Goal: Task Accomplishment & Management: Use online tool/utility

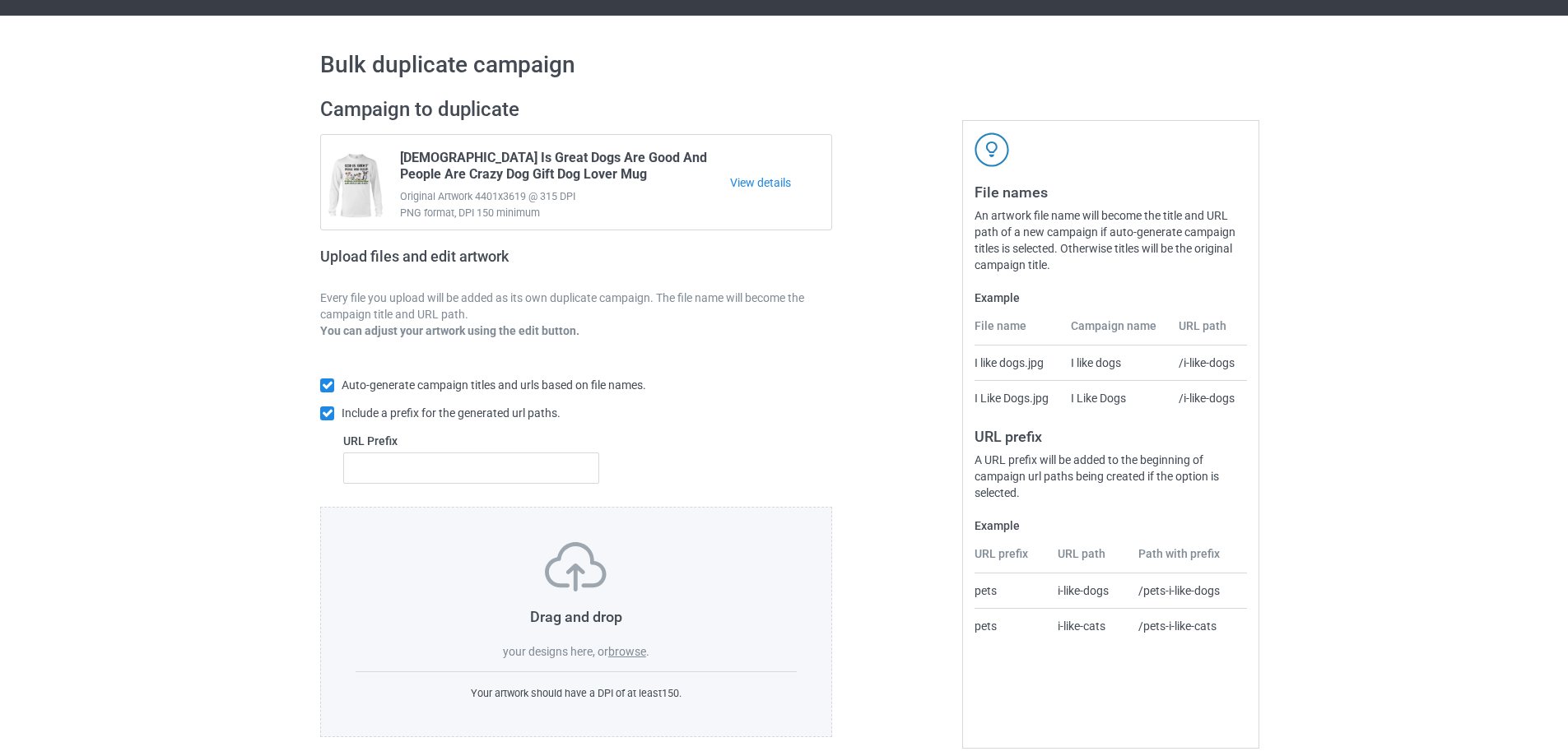
scroll to position [46, 0]
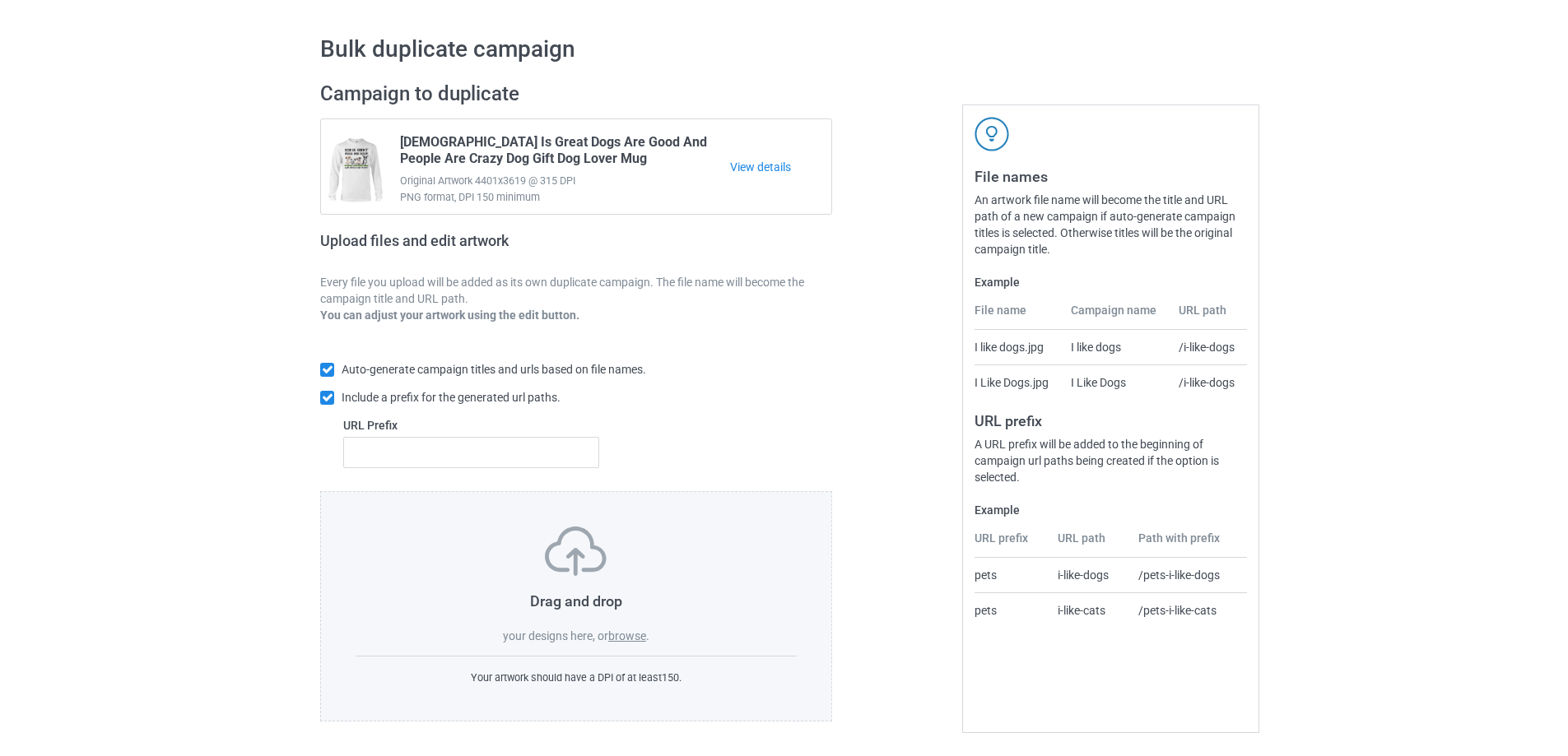
click at [646, 624] on div "Drag and drop your designs here, or browse ." at bounding box center [575, 585] width 441 height 118
click at [634, 635] on label "browse" at bounding box center [627, 636] width 38 height 13
click at [0, 0] on input "browse" at bounding box center [0, 0] width 0 height 0
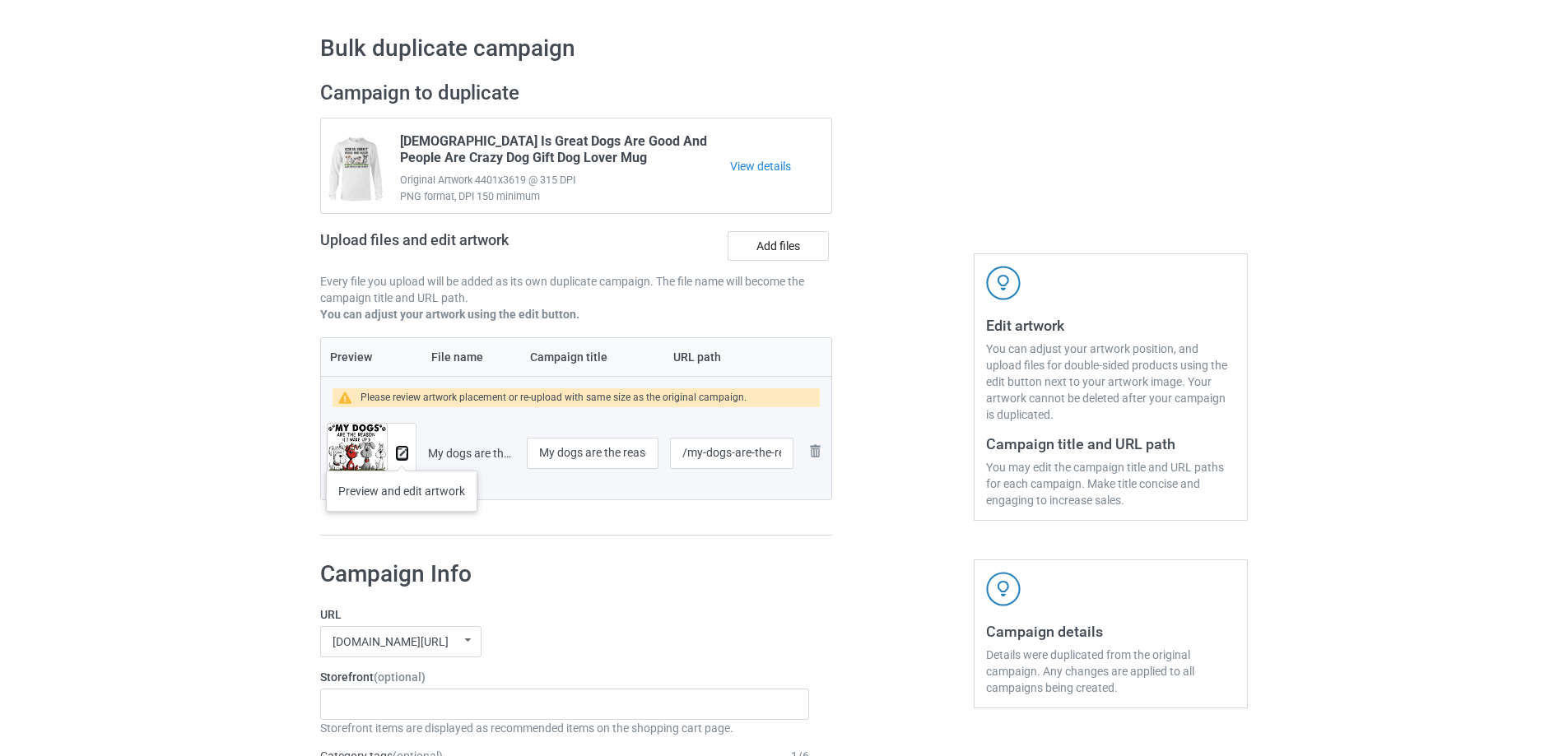
click at [402, 454] on img at bounding box center [402, 454] width 10 height 10
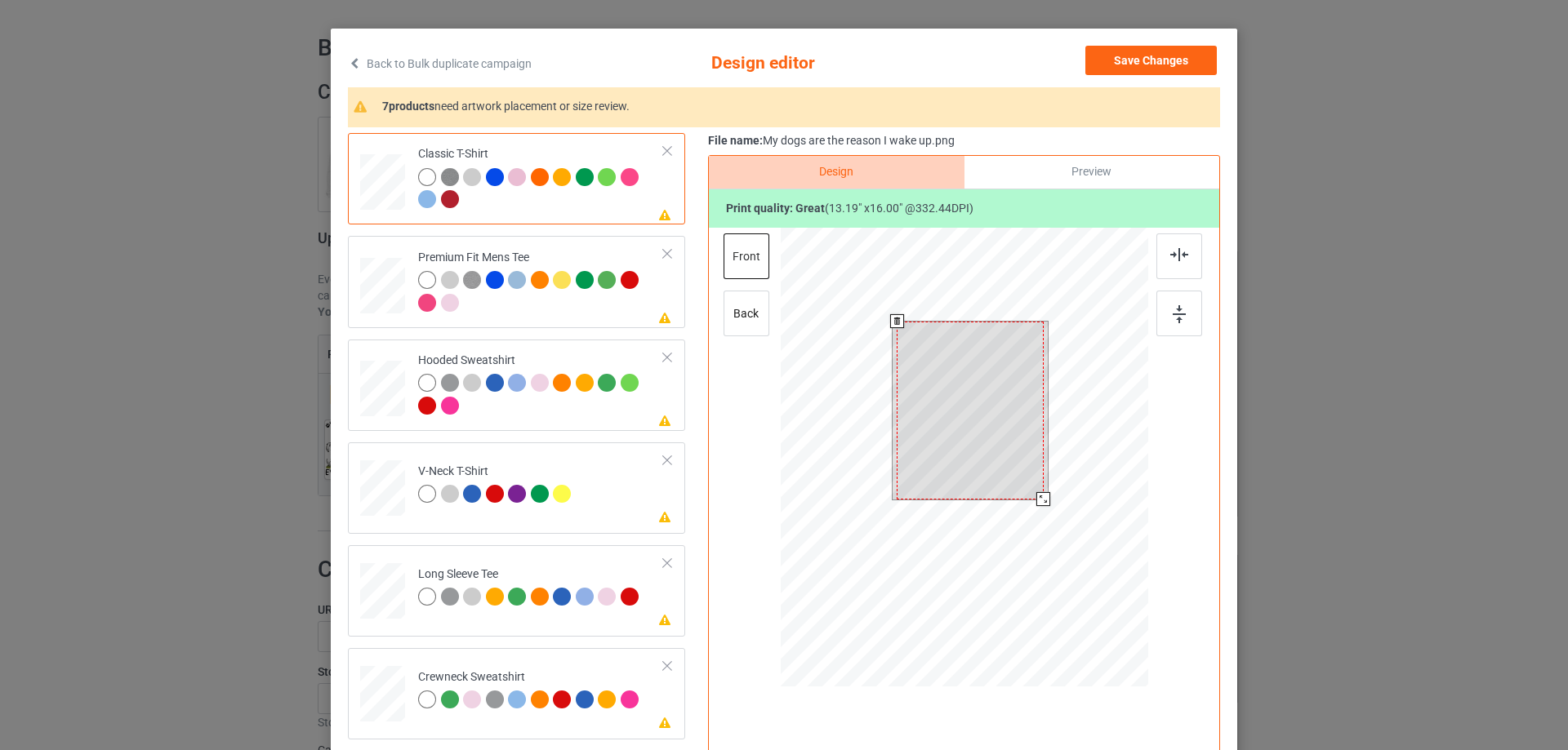
scroll to position [82, 0]
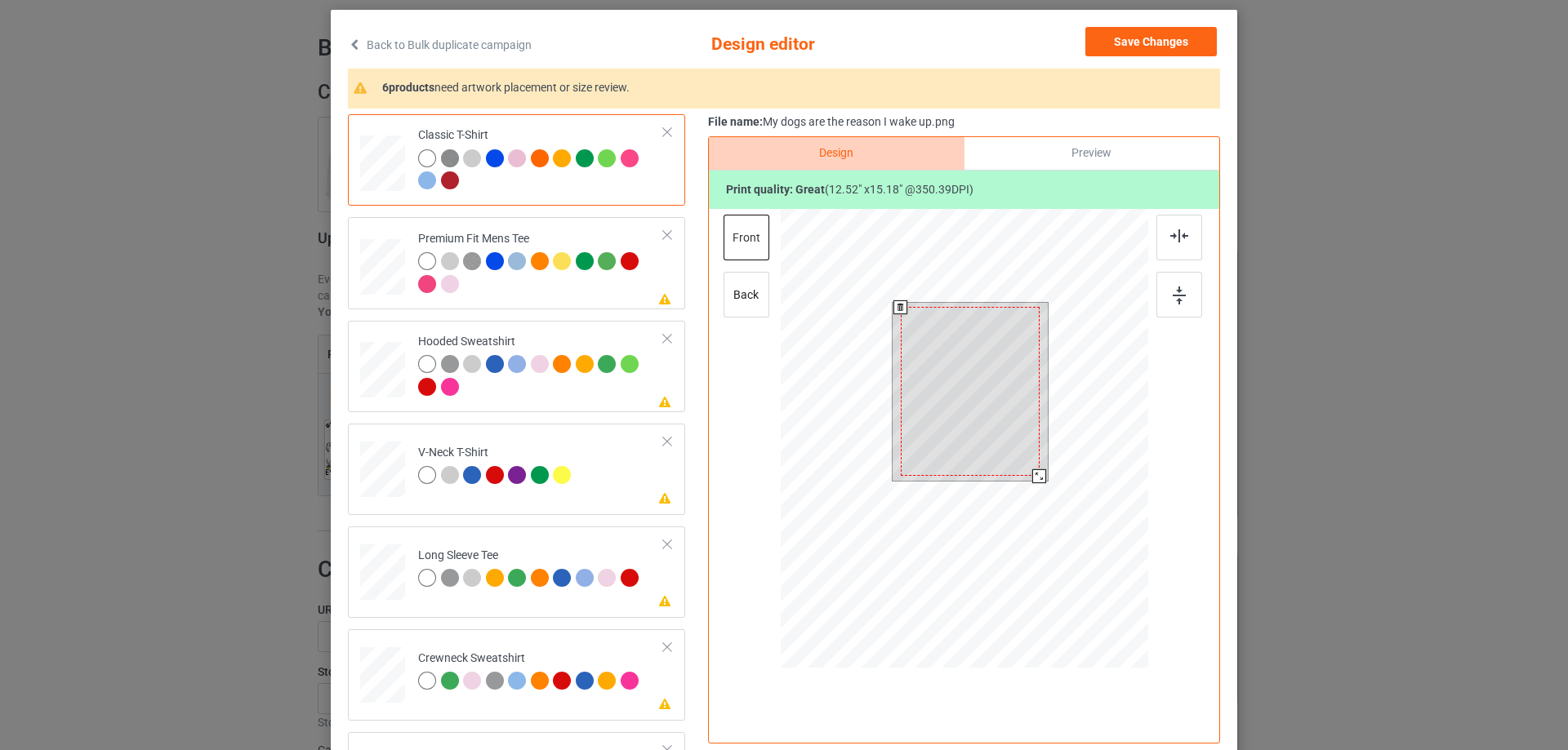
click at [1033, 483] on div at bounding box center [1040, 476] width 14 height 14
click at [998, 405] on div at bounding box center [969, 387] width 139 height 169
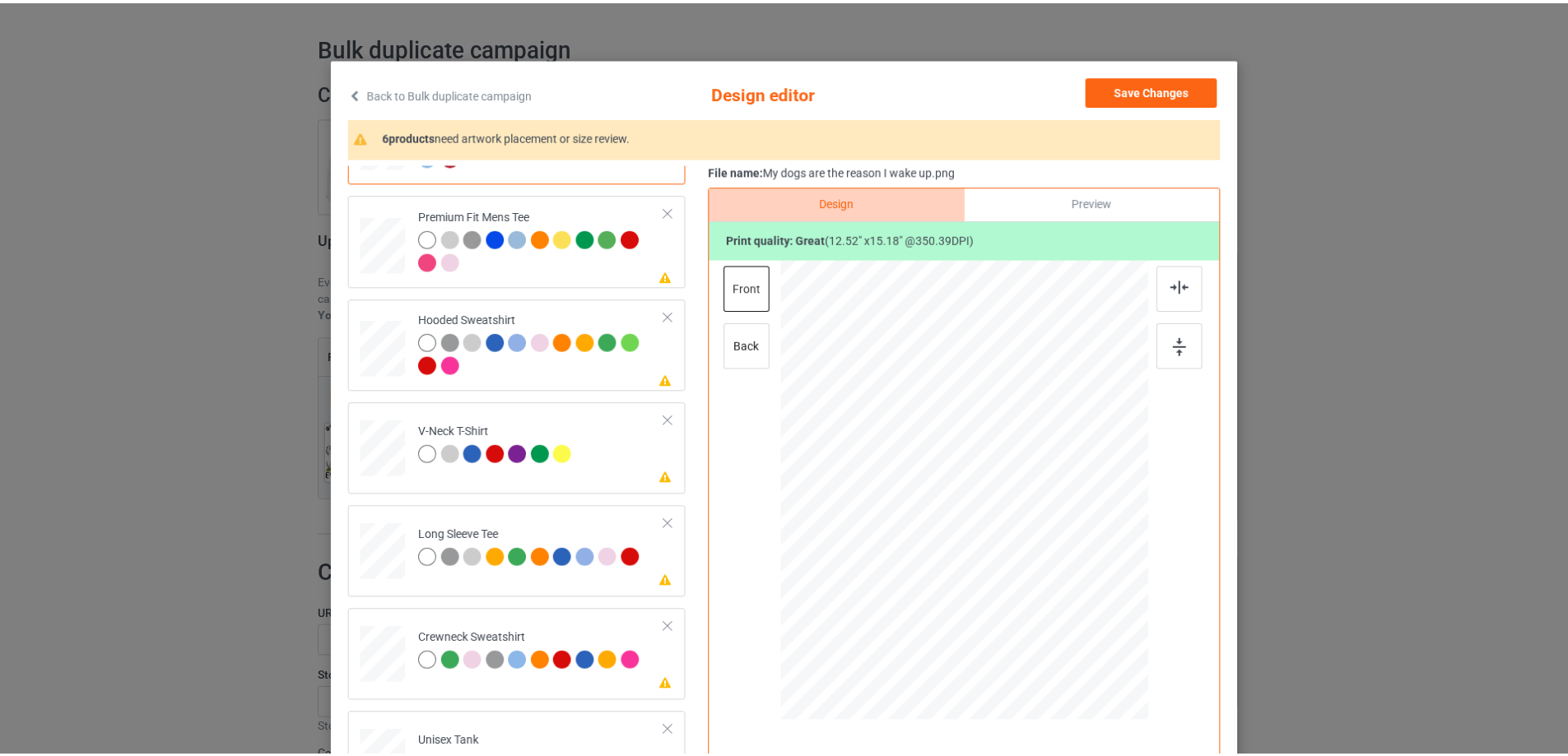
scroll to position [0, 0]
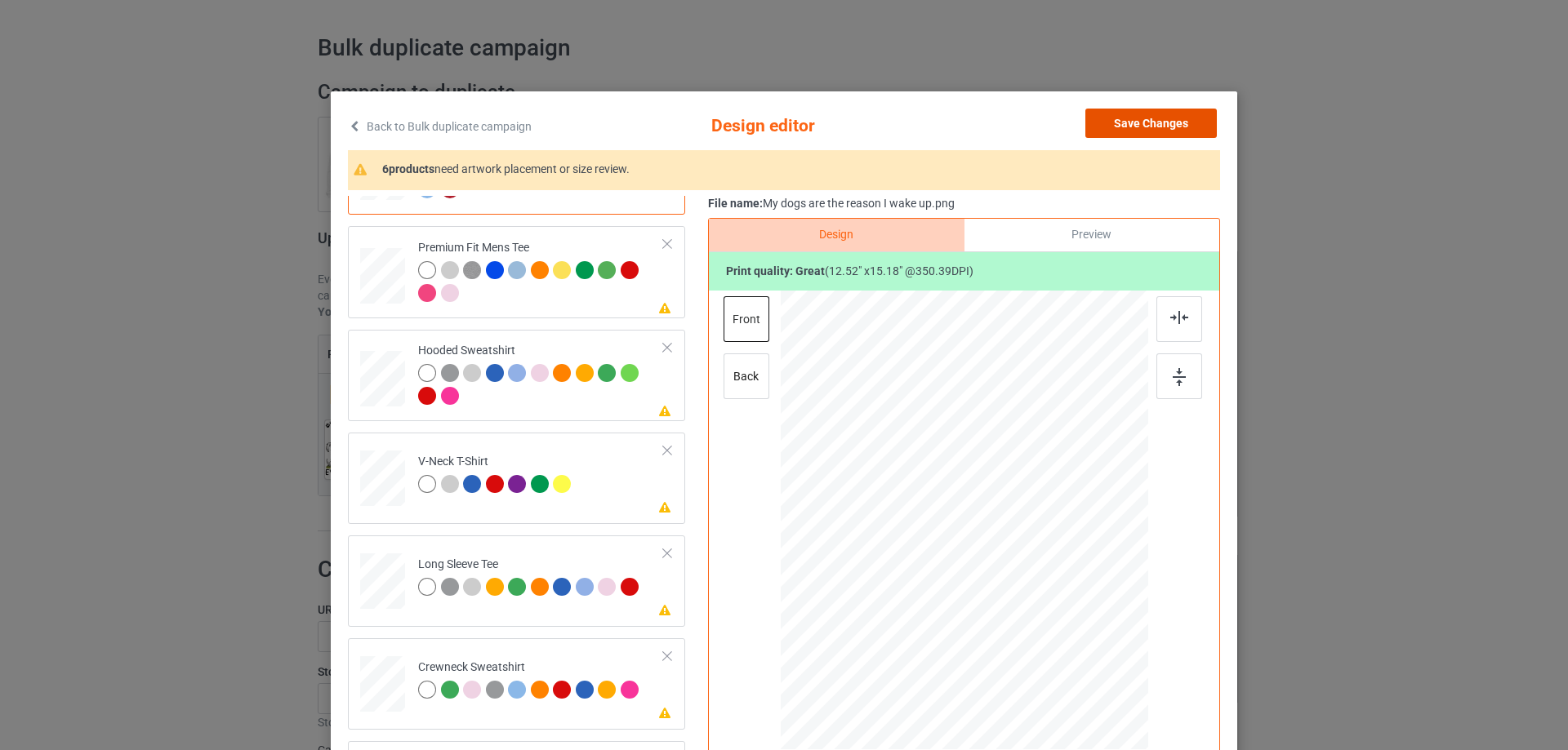
click at [1167, 123] on button "Save Changes" at bounding box center [1151, 123] width 131 height 29
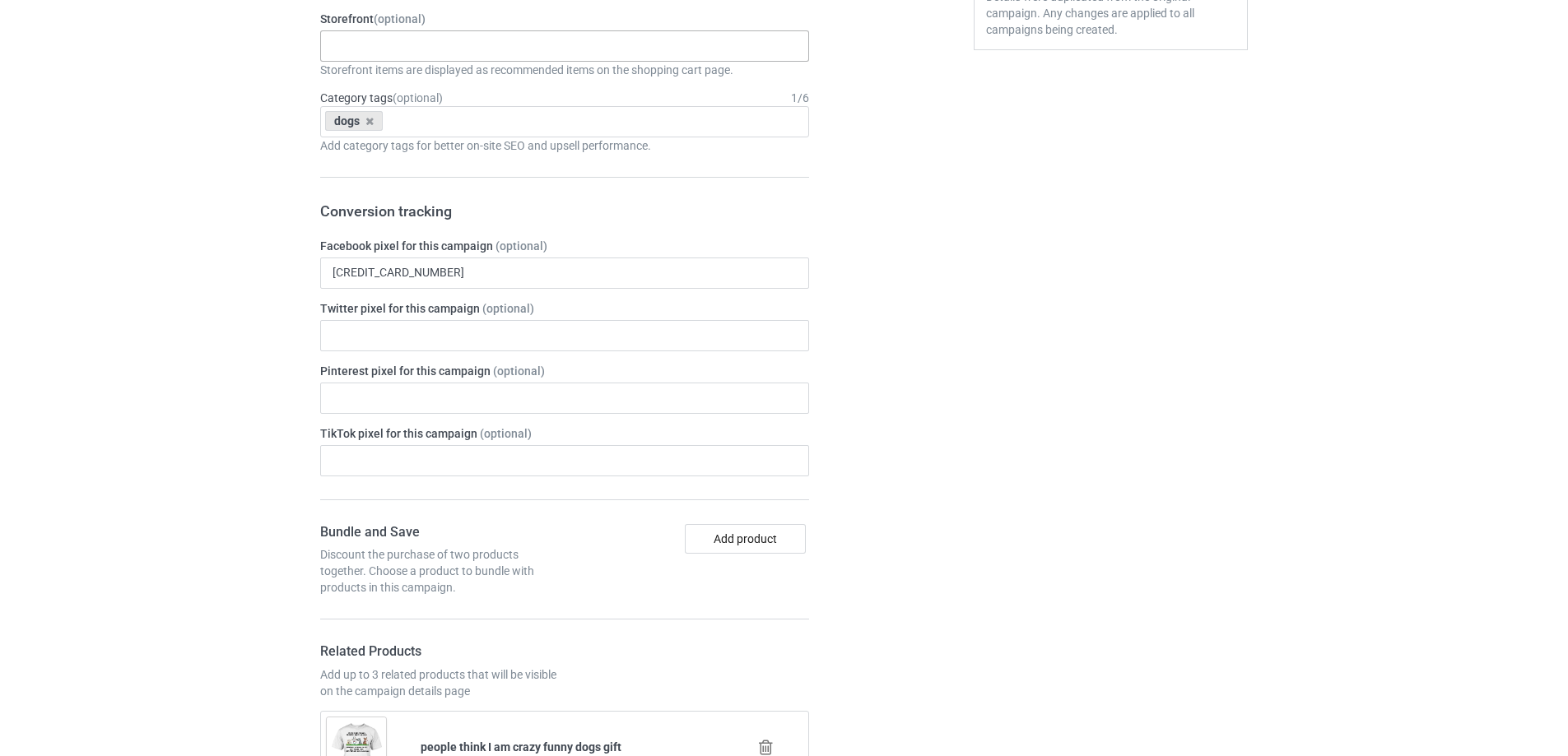
scroll to position [458, 0]
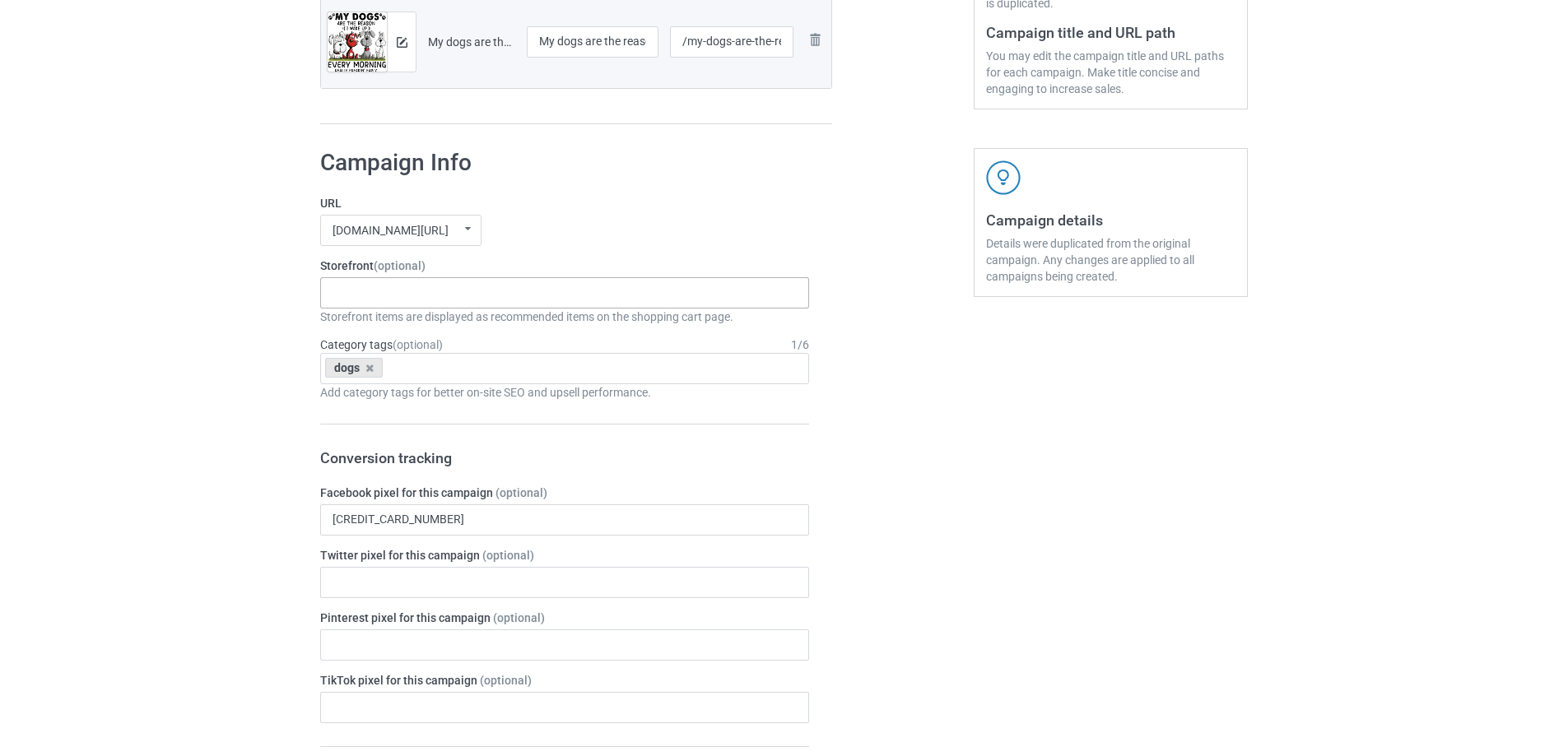
click at [417, 290] on div "Gifts For Bikers No Hobby [DATE] Hide And Seek World Champion Sasquatch I Love …" at bounding box center [564, 292] width 489 height 31
type input "dogs"
click at [404, 329] on div "I love dogs" at bounding box center [564, 323] width 488 height 30
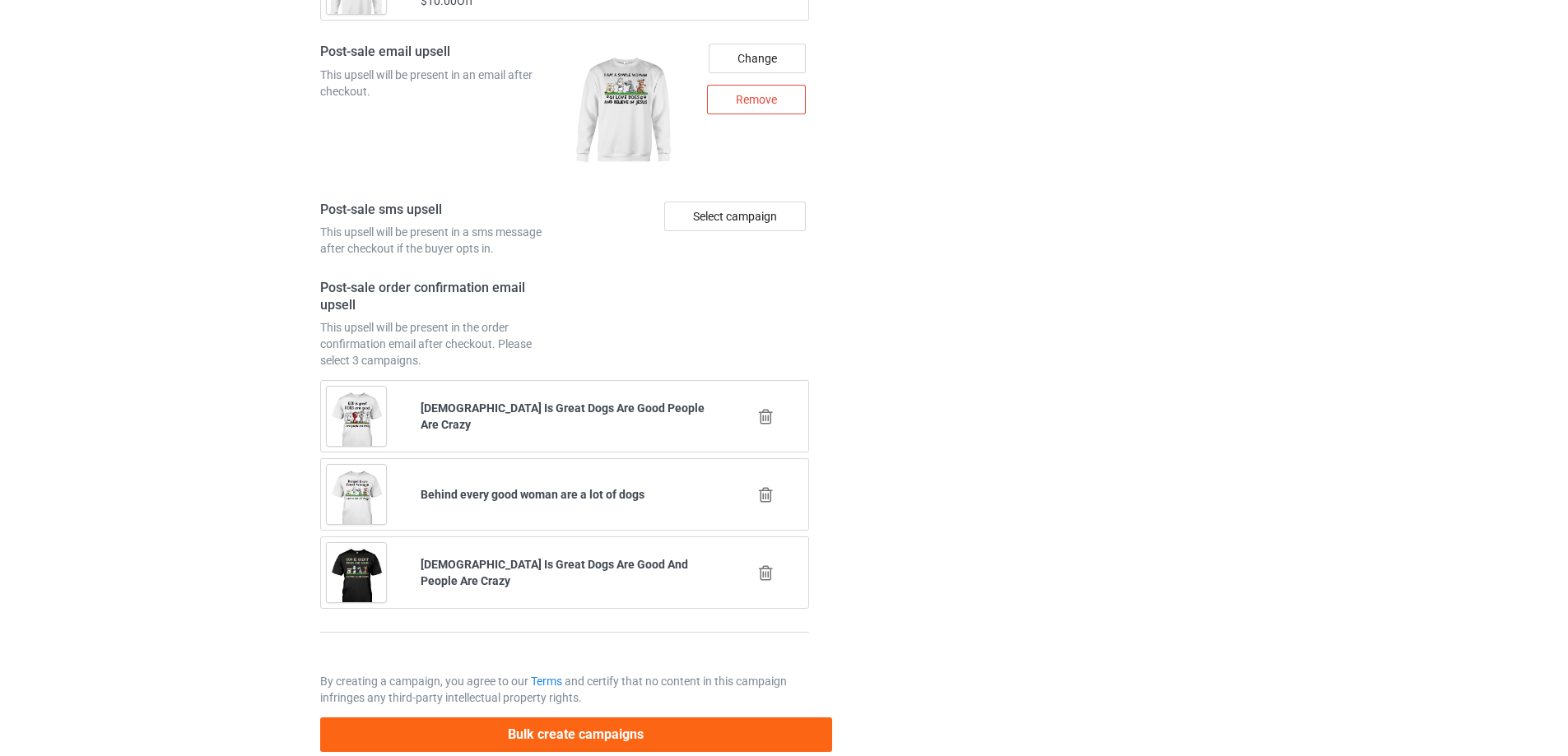
scroll to position [2250, 0]
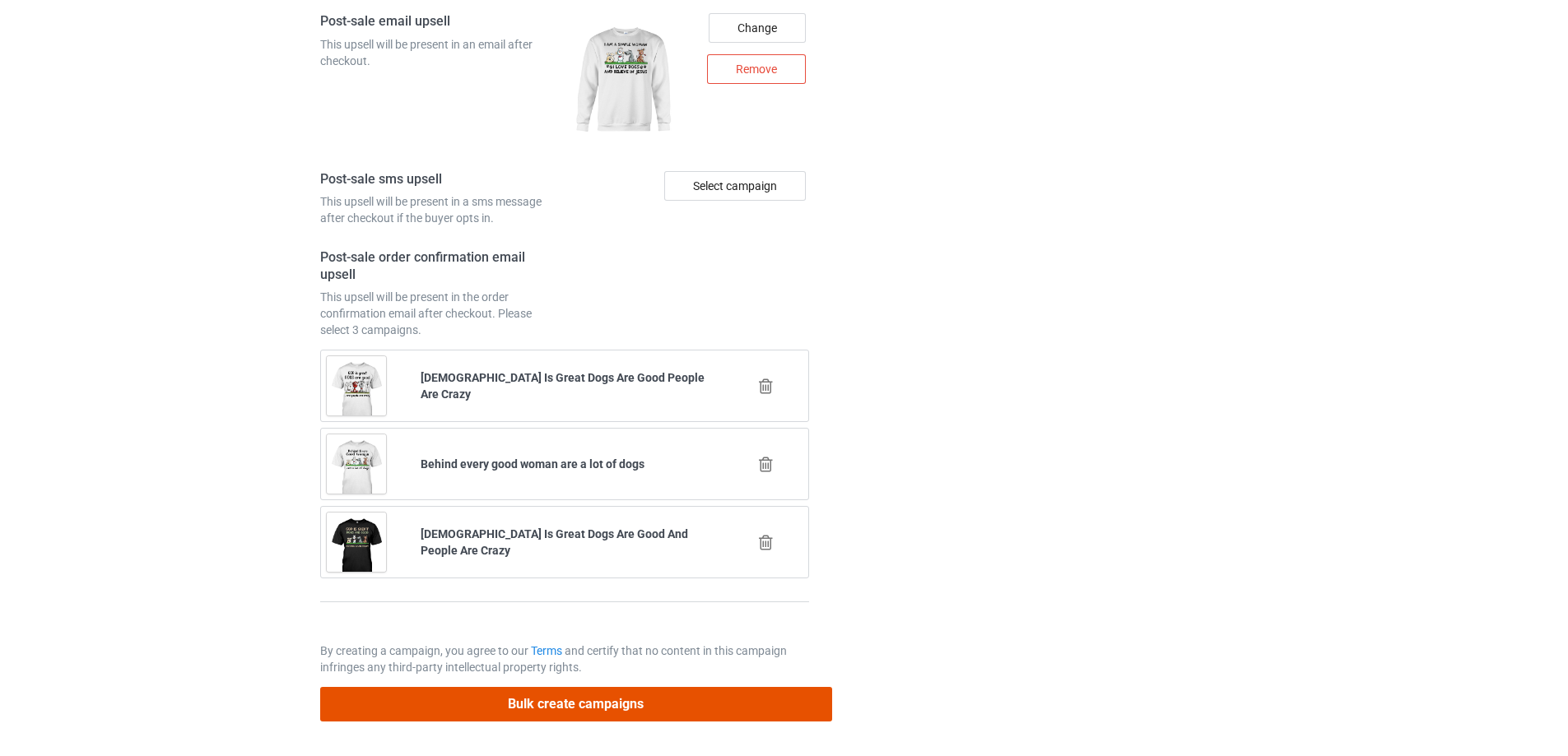
click at [566, 714] on button "Bulk create campaigns" at bounding box center [575, 704] width 512 height 34
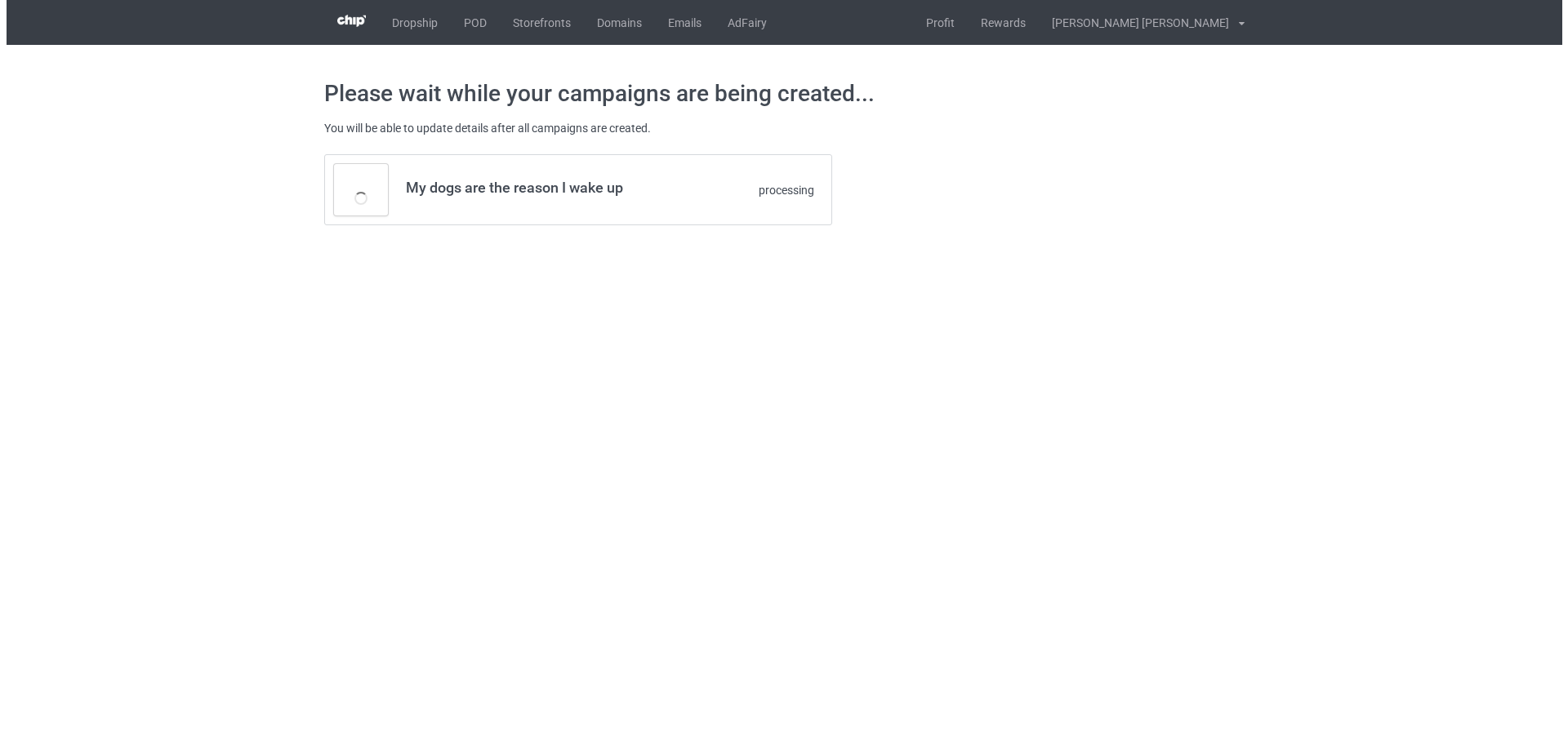
scroll to position [0, 0]
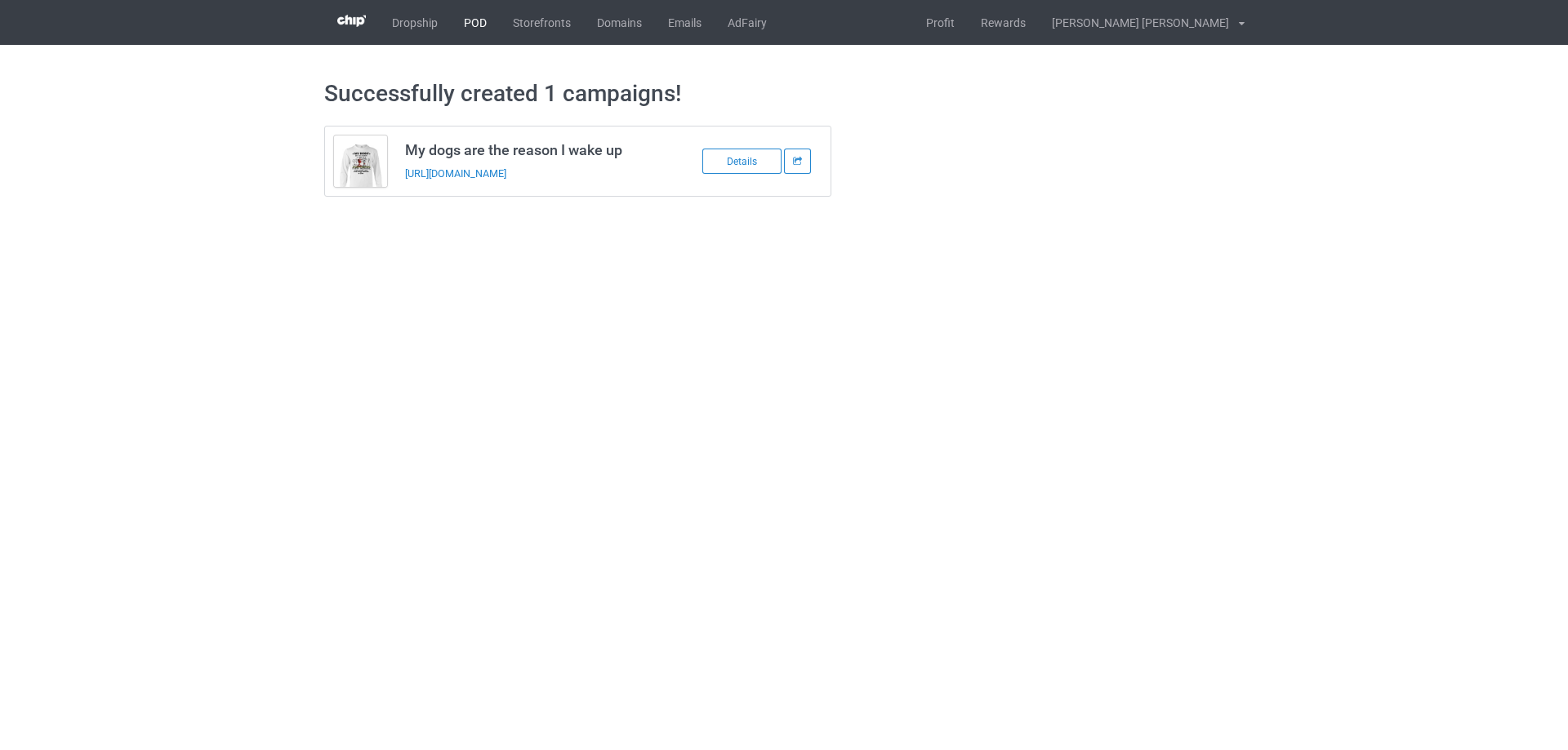
click at [475, 23] on link "POD" at bounding box center [475, 22] width 49 height 45
